Goal: Information Seeking & Learning: Learn about a topic

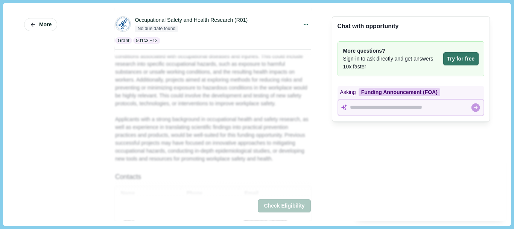
scroll to position [273, 0]
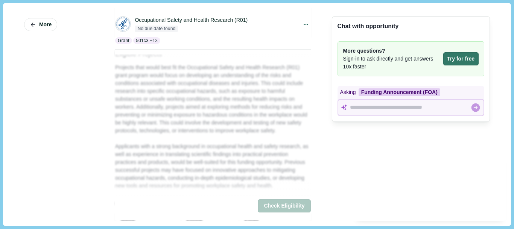
click at [489, 105] on div "Asking Funding Announcement (FOA)" at bounding box center [410, 101] width 157 height 41
click at [201, 73] on div "About The Occupational Safety and Health Research (R01) grant program, administ…" at bounding box center [213, 64] width 196 height 387
click at [452, 61] on button "Try for free" at bounding box center [460, 58] width 35 height 13
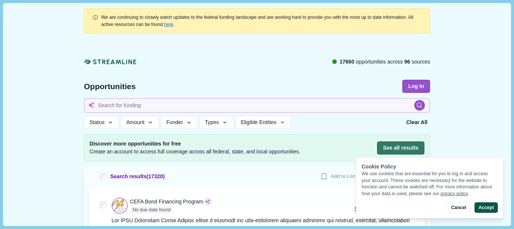
click at [489, 211] on button "Accept" at bounding box center [486, 208] width 23 height 11
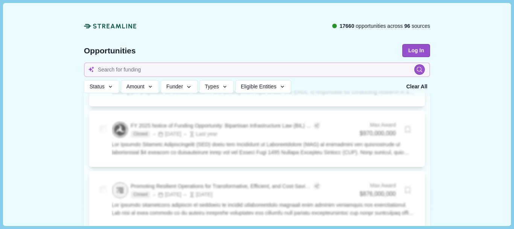
scroll to position [2291, 0]
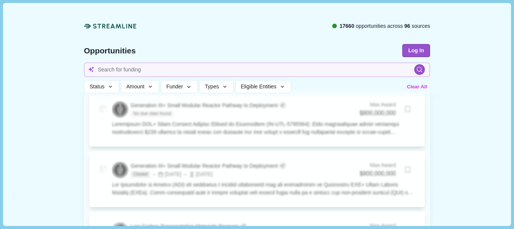
click at [414, 84] on button "Clear All" at bounding box center [416, 87] width 25 height 12
